Goal: Transaction & Acquisition: Purchase product/service

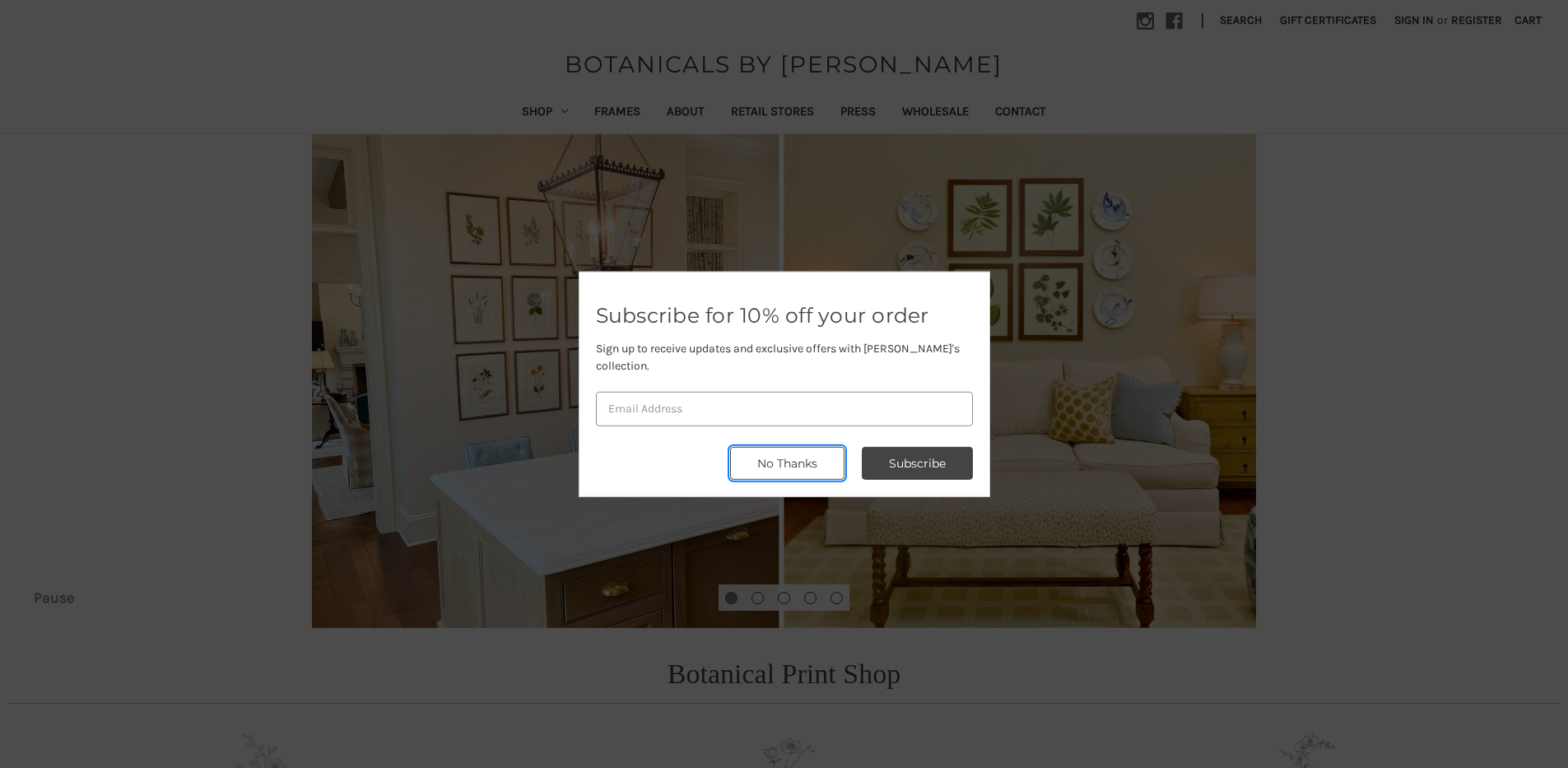
click at [822, 463] on button "No Thanks" at bounding box center [787, 463] width 114 height 33
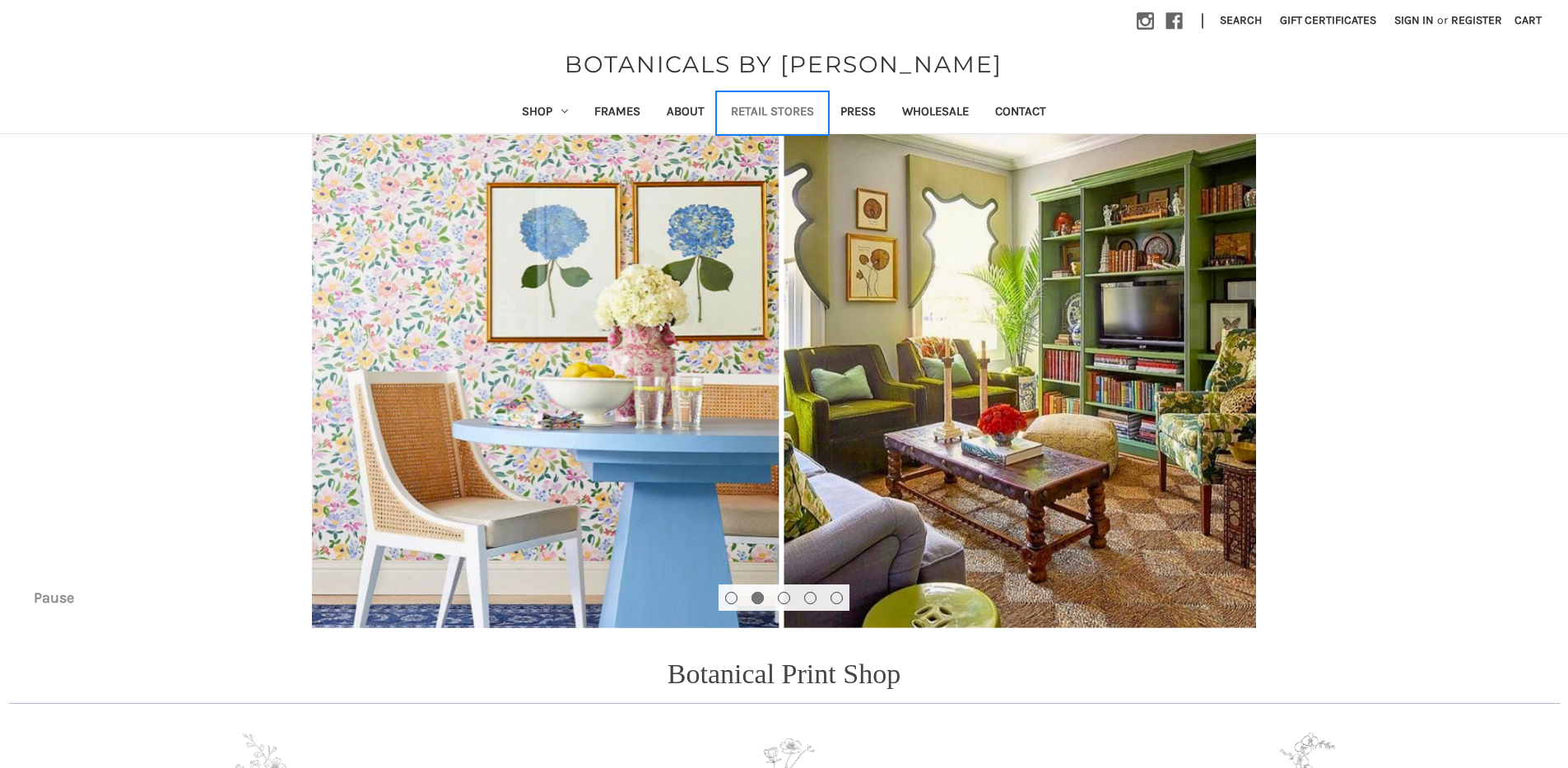
click at [799, 113] on link "Retail Stores" at bounding box center [772, 113] width 110 height 40
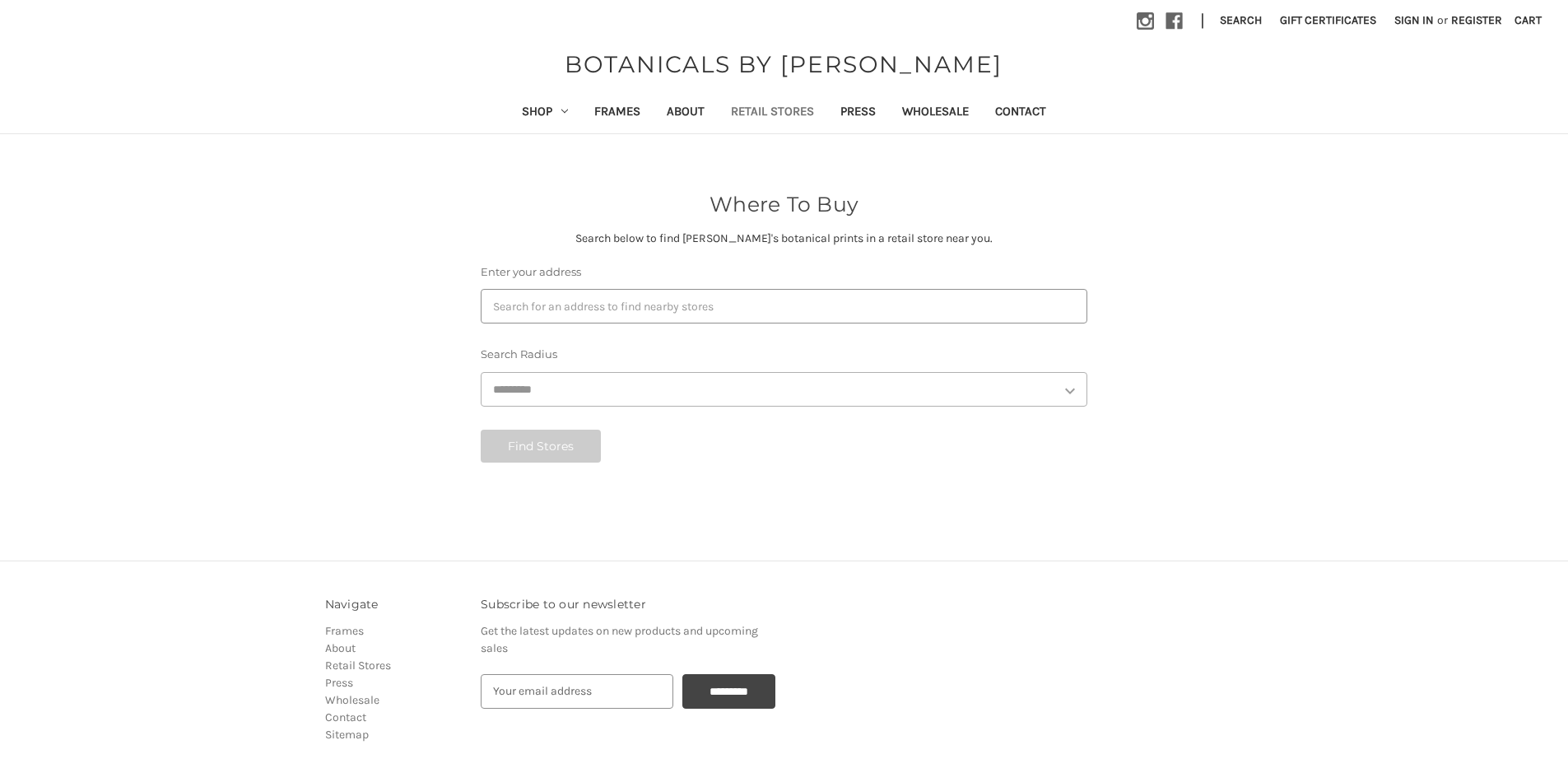
select select "***"
click at [556, 113] on link "Shop" at bounding box center [544, 113] width 72 height 40
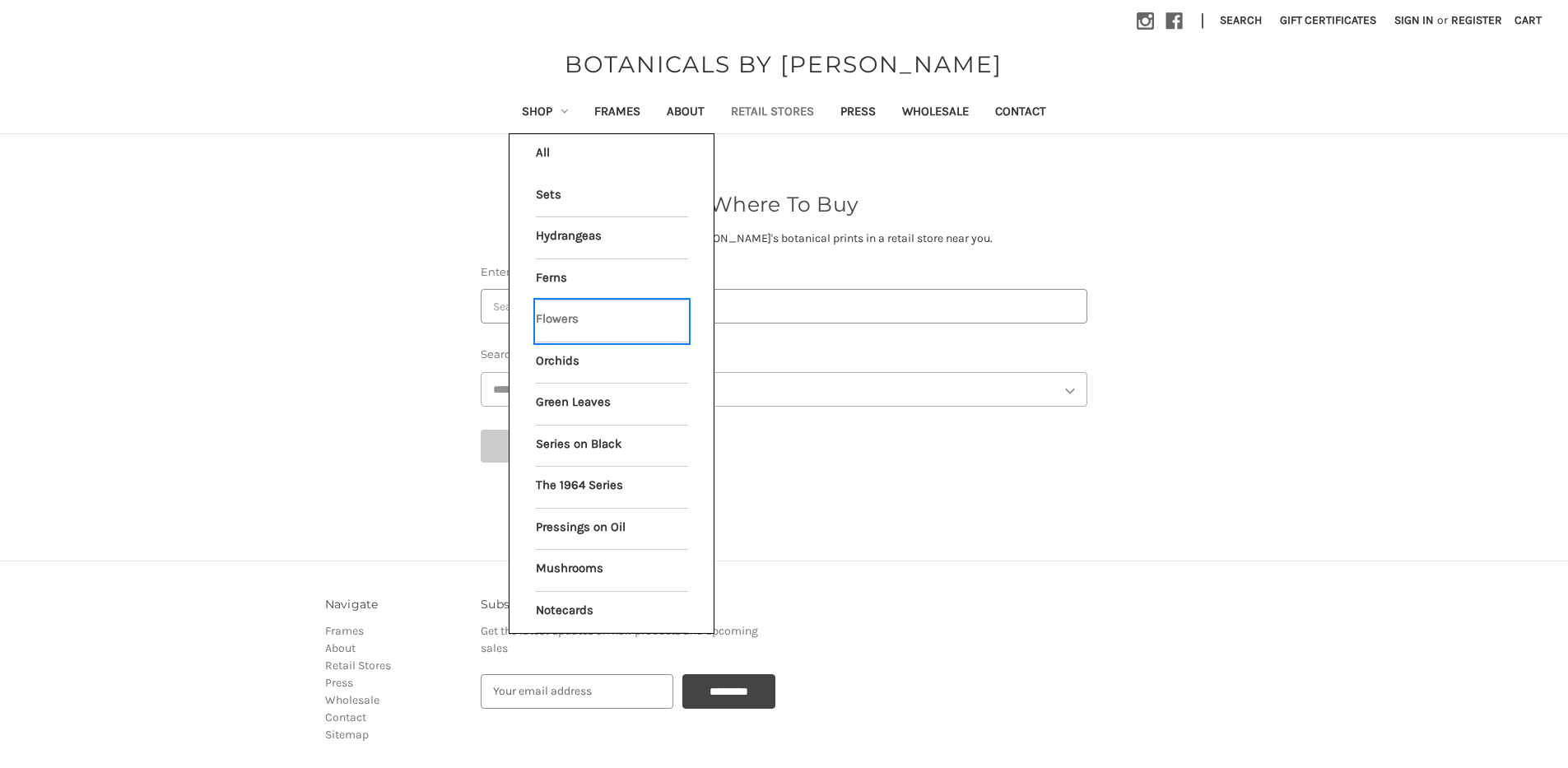
click at [556, 327] on link "Flowers" at bounding box center [612, 321] width 153 height 41
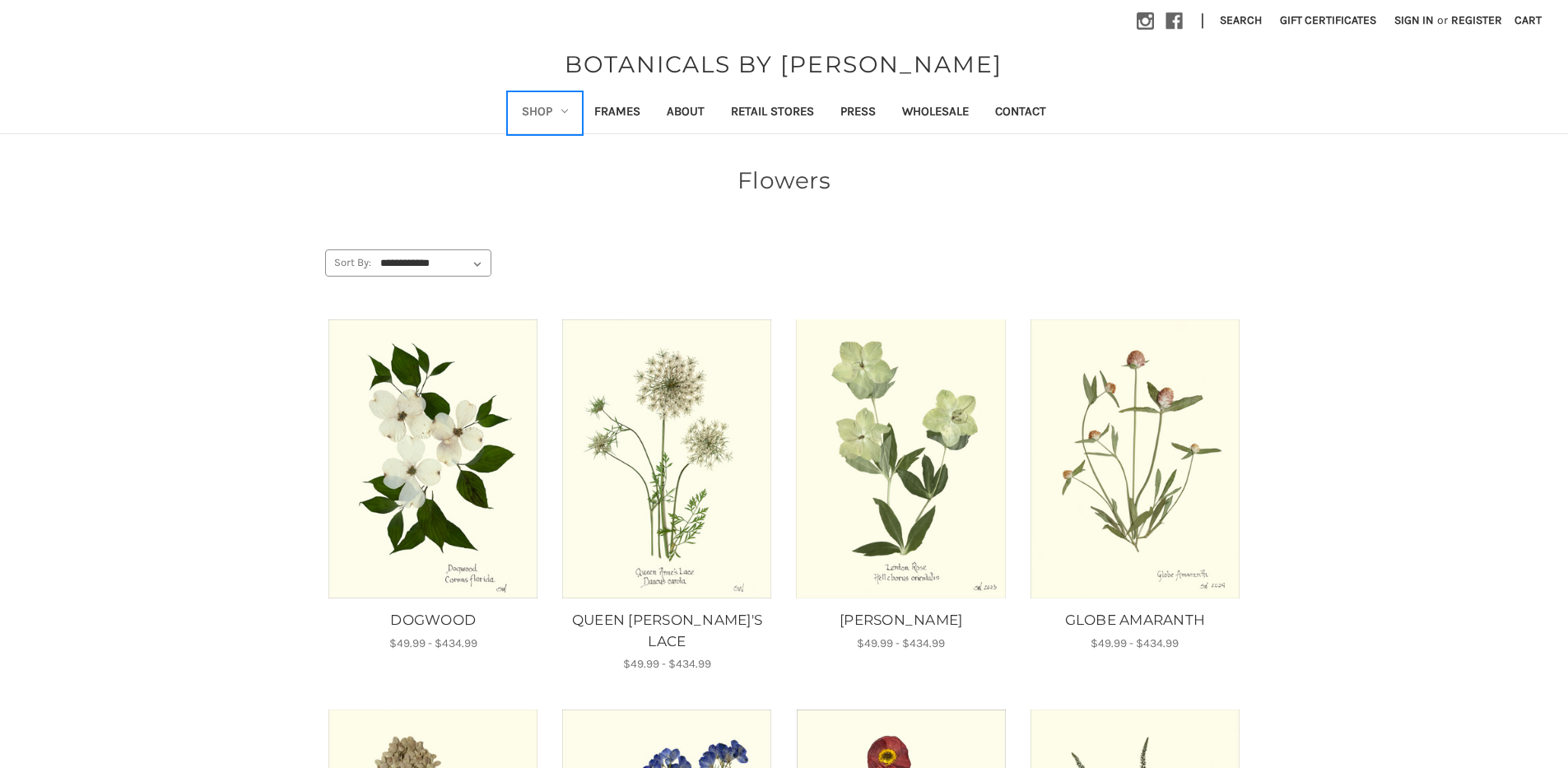
click at [538, 111] on link "Shop" at bounding box center [544, 113] width 72 height 40
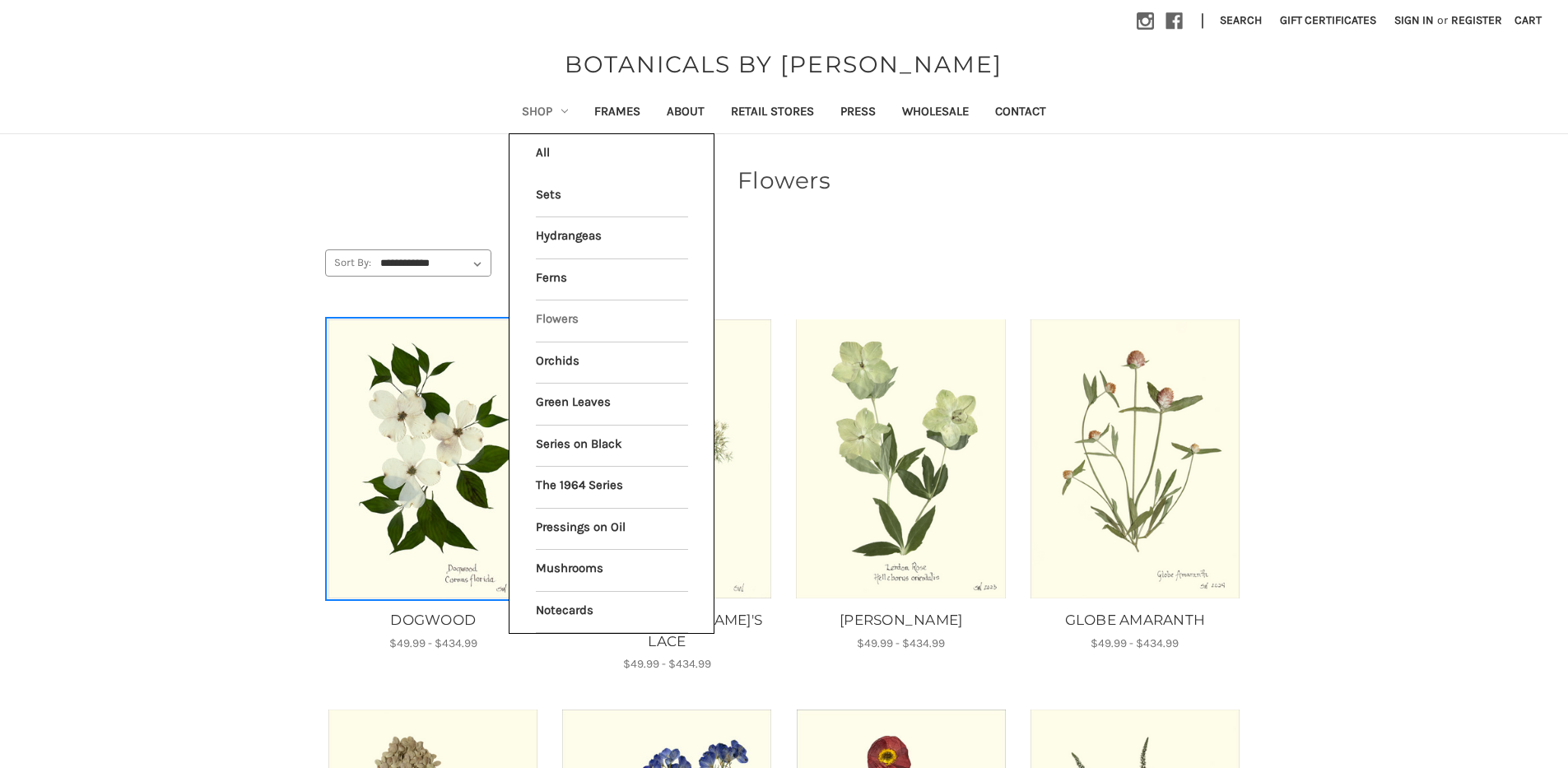
click at [359, 463] on img "DOGWOOD, Price range from $49.99 to $434.99\a\a" at bounding box center [433, 458] width 211 height 279
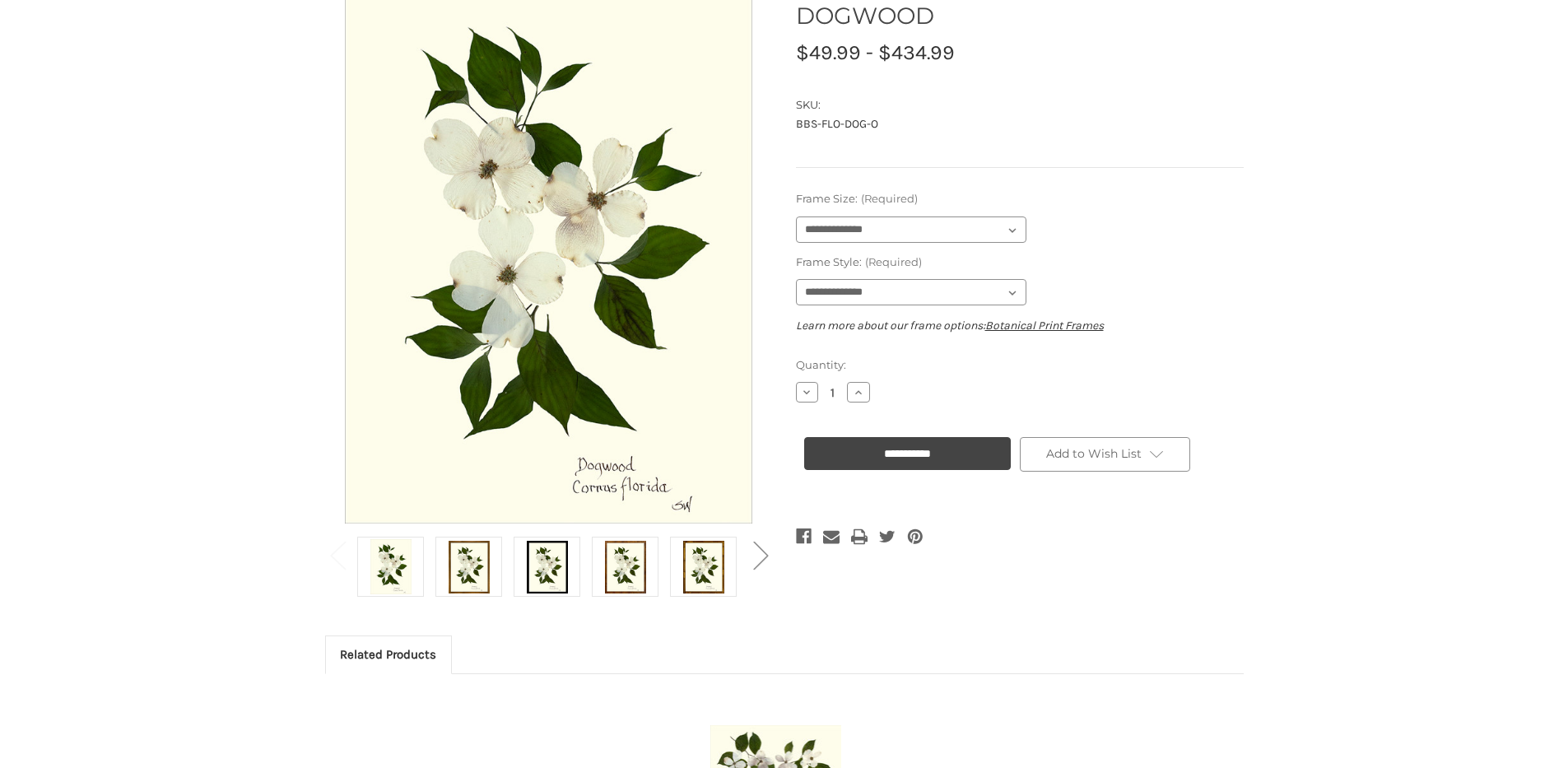
scroll to position [164, 0]
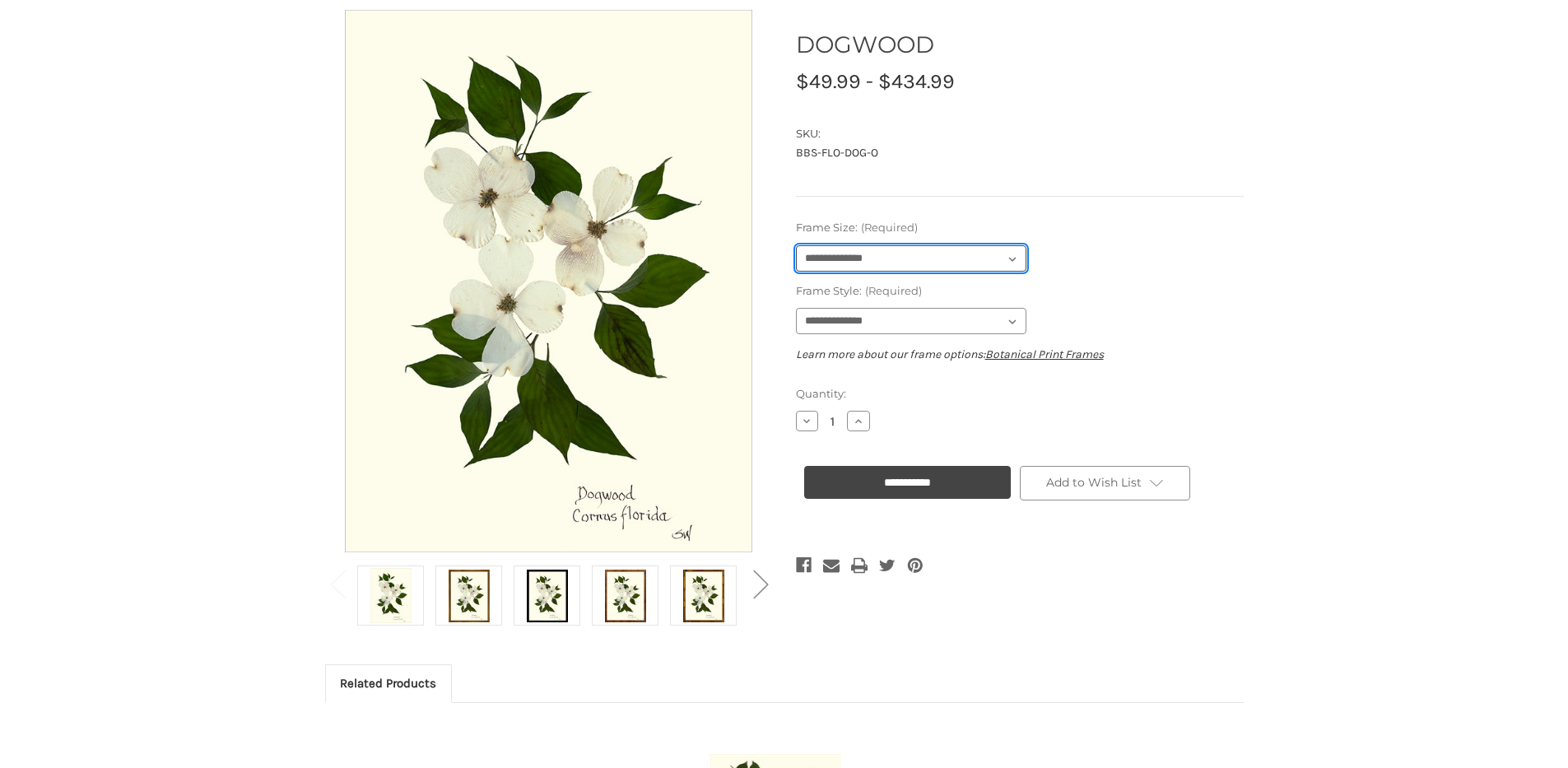
click at [1003, 253] on select "**********" at bounding box center [911, 258] width 231 height 26
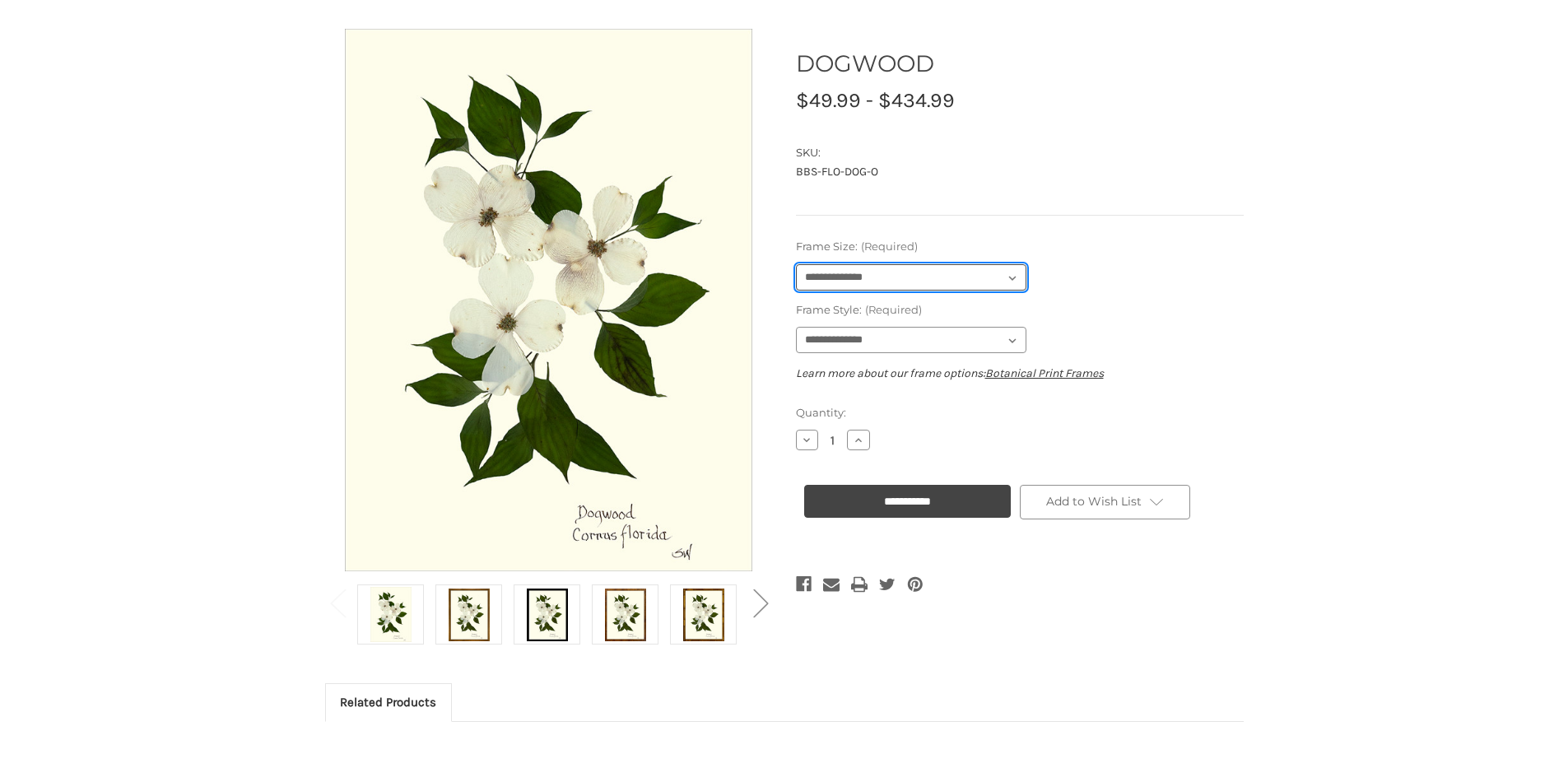
scroll to position [83, 0]
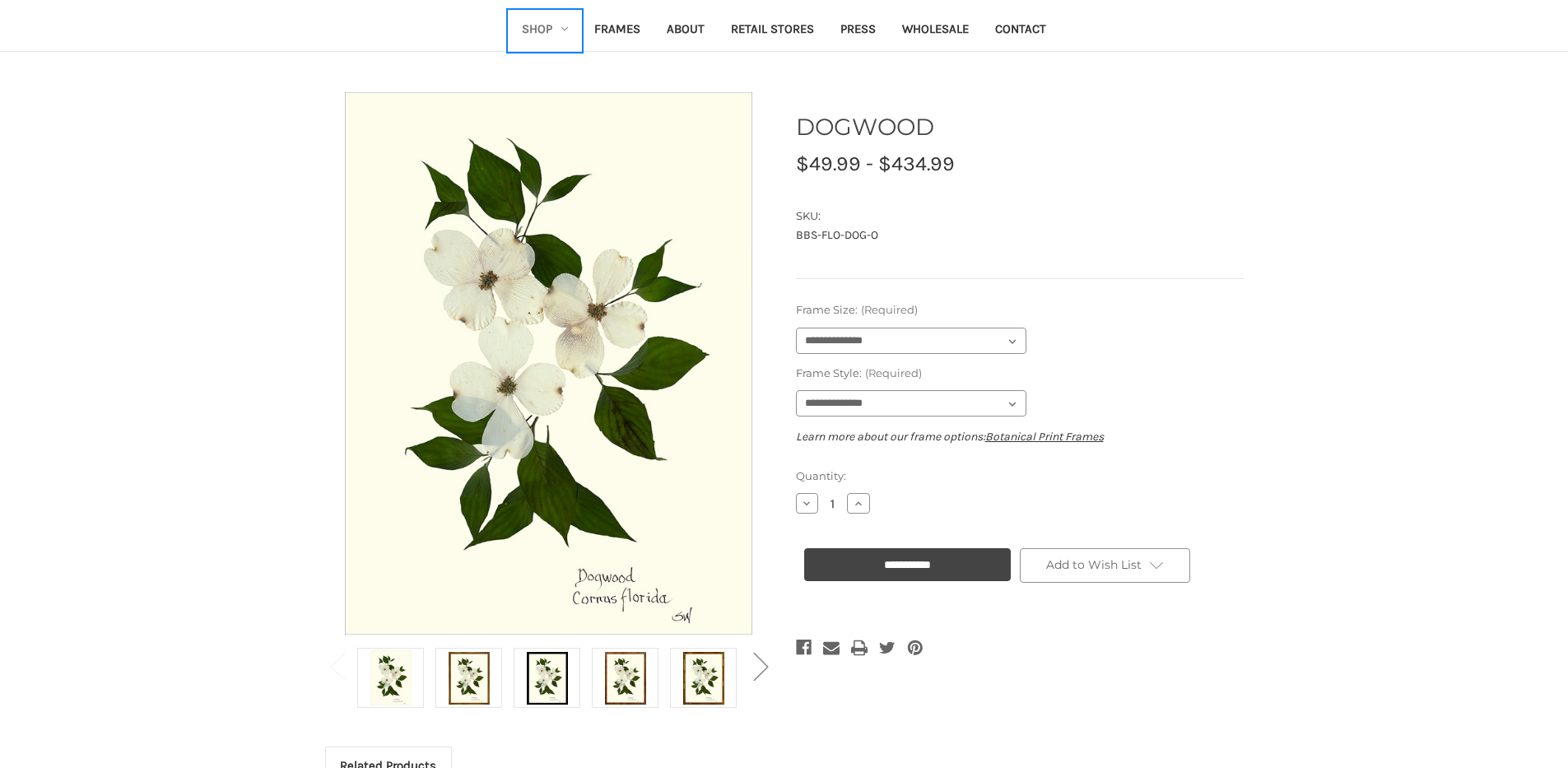
click at [543, 33] on link "Shop" at bounding box center [544, 31] width 72 height 40
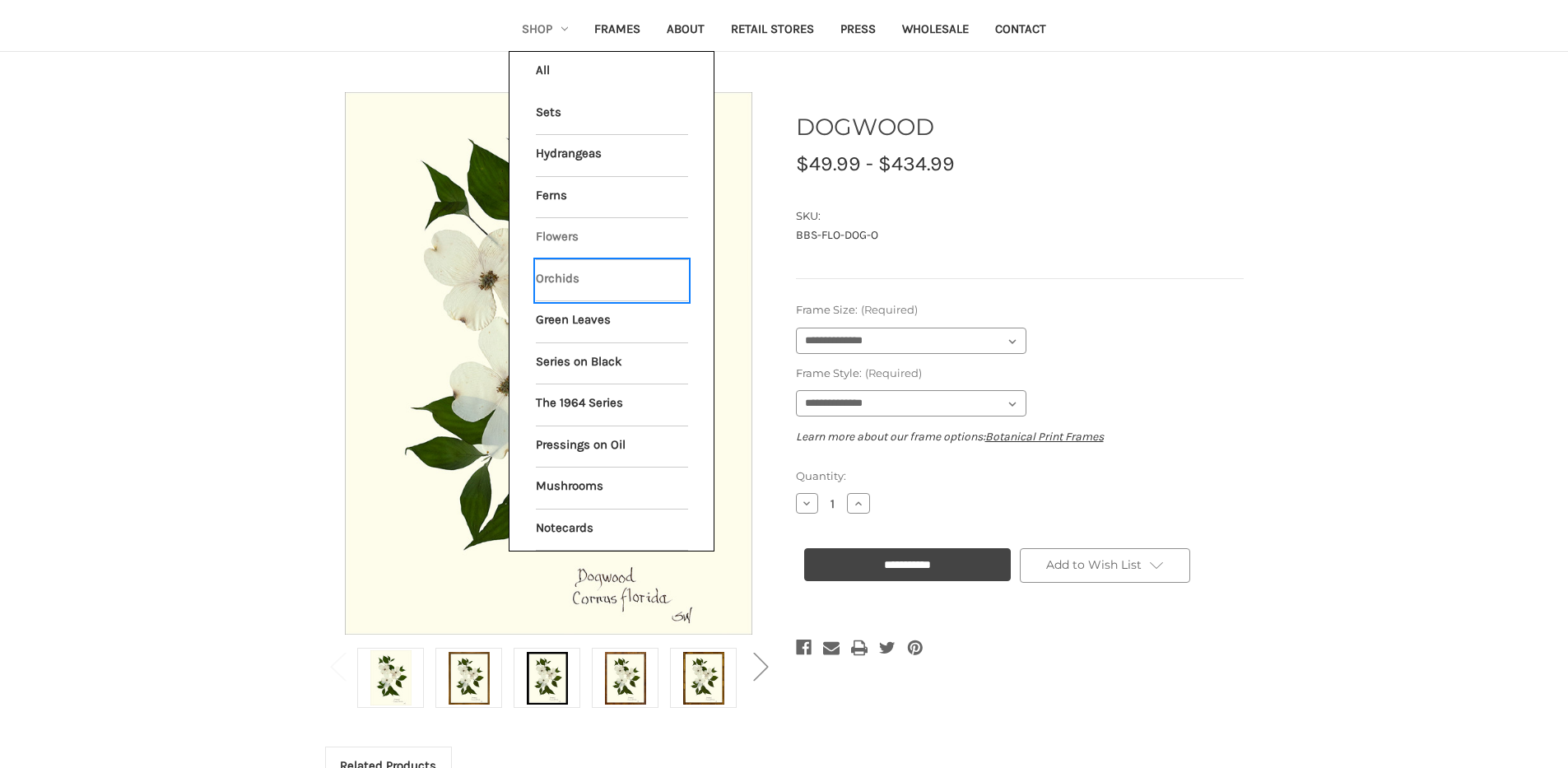
click at [563, 279] on link "Orchids" at bounding box center [612, 281] width 153 height 41
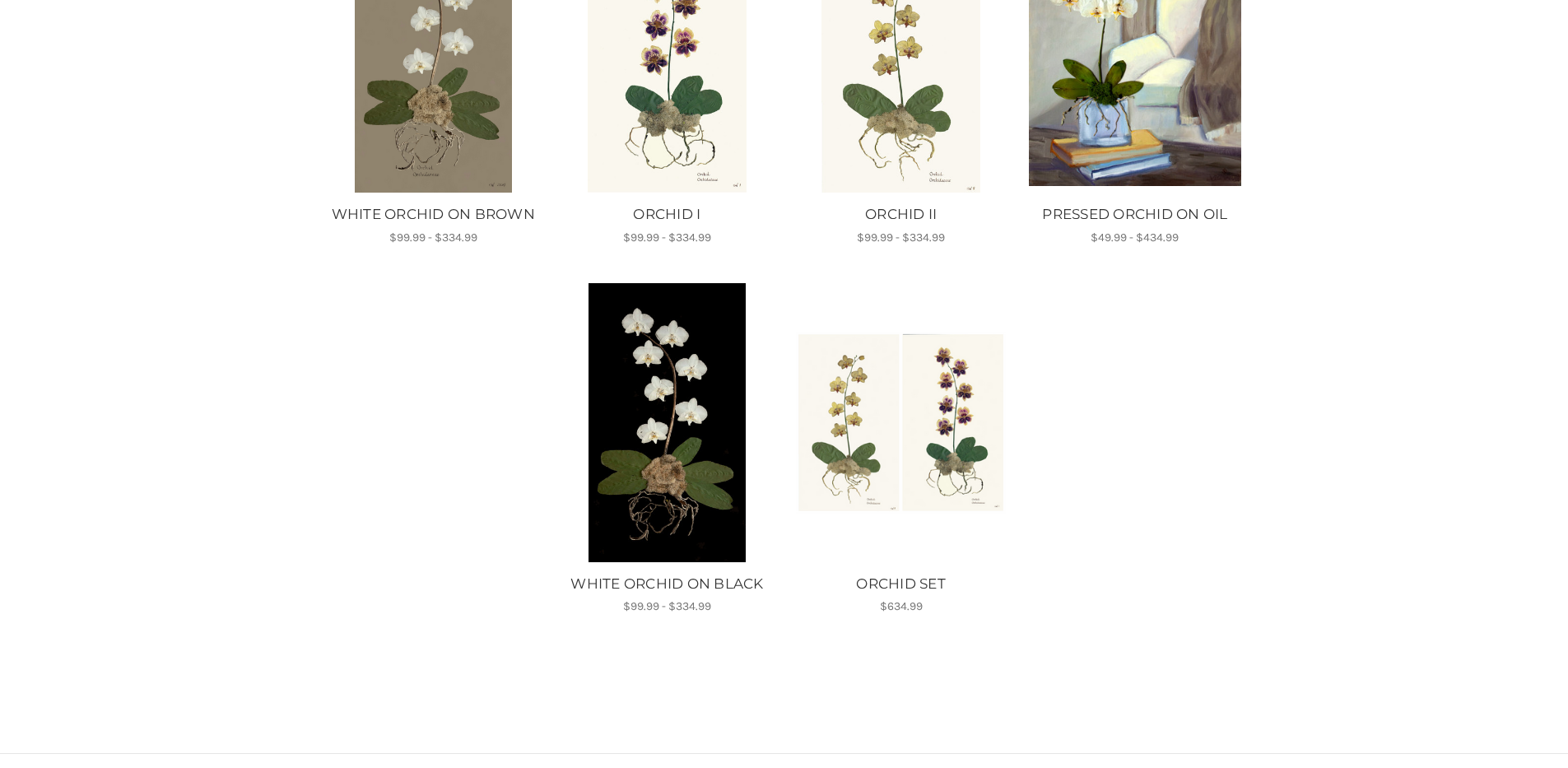
scroll to position [411, 0]
